Goal: Task Accomplishment & Management: Manage account settings

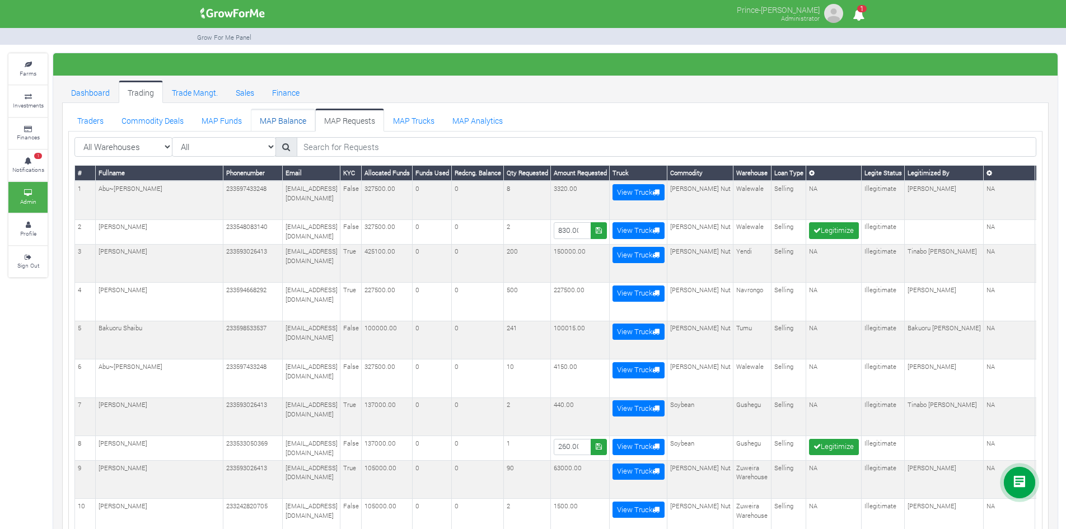
click at [285, 123] on link "MAP Balance" at bounding box center [283, 120] width 64 height 22
